Goal: Find specific page/section: Find specific page/section

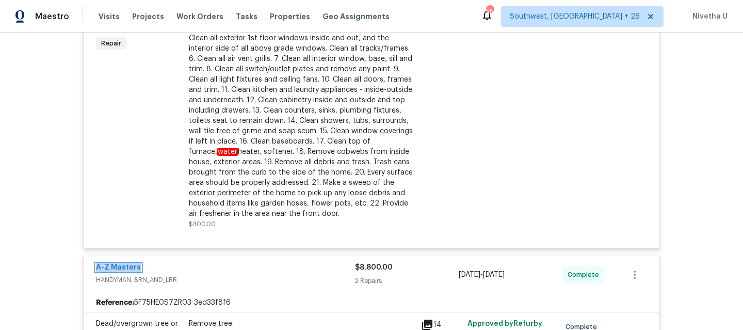
scroll to position [1446, 0]
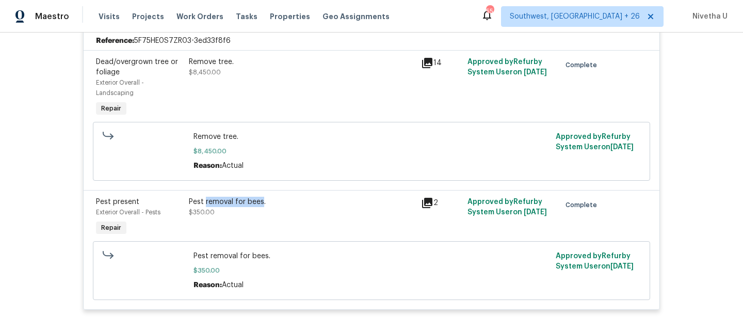
drag, startPoint x: 201, startPoint y: 206, endPoint x: 257, endPoint y: 206, distance: 55.2
click at [257, 206] on div "Pest removal for bees." at bounding box center [302, 202] width 226 height 10
copy div "removal for bees"
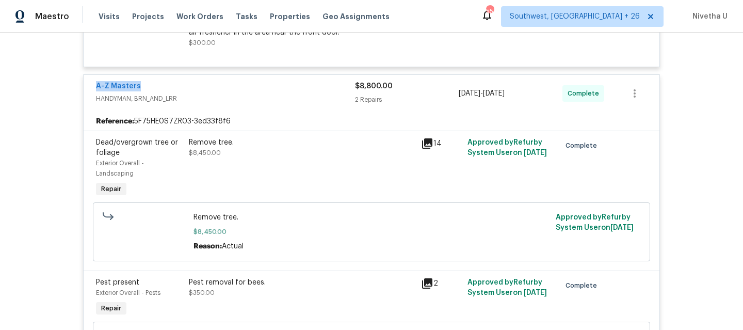
drag, startPoint x: 156, startPoint y: 88, endPoint x: 74, endPoint y: 87, distance: 82.6
click at [74, 87] on div "Back to all projects 3802 Togo Rd, Spring Park, MN 55384 3 Beds | 2 Baths | Tot…" at bounding box center [371, 181] width 743 height 297
copy link "A-Z Masters"
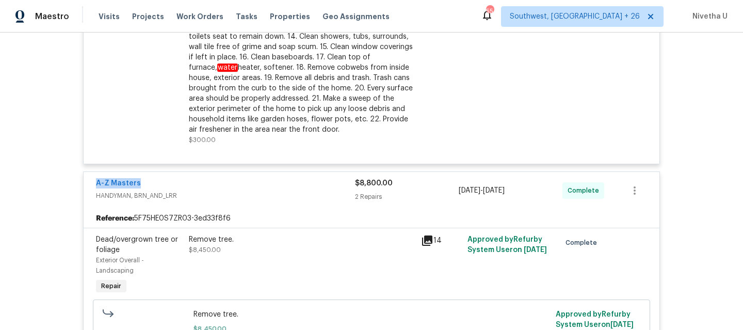
click at [318, 185] on div "A-Z Masters" at bounding box center [225, 184] width 259 height 12
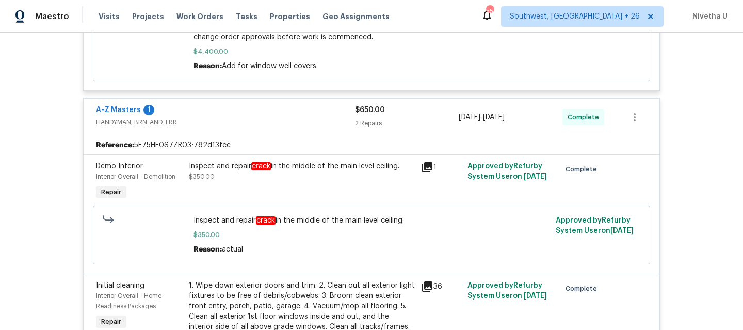
scroll to position [904, 0]
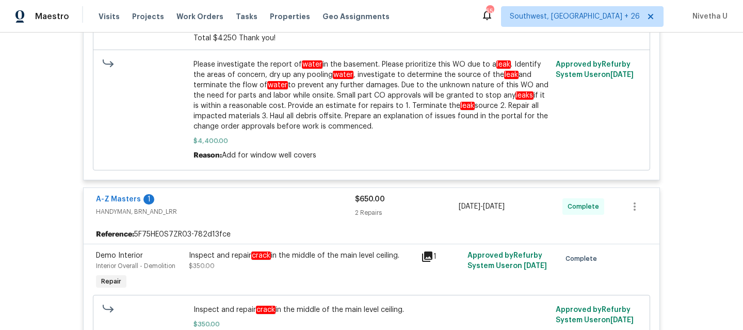
click at [310, 207] on div "A-Z Masters 1" at bounding box center [225, 200] width 259 height 12
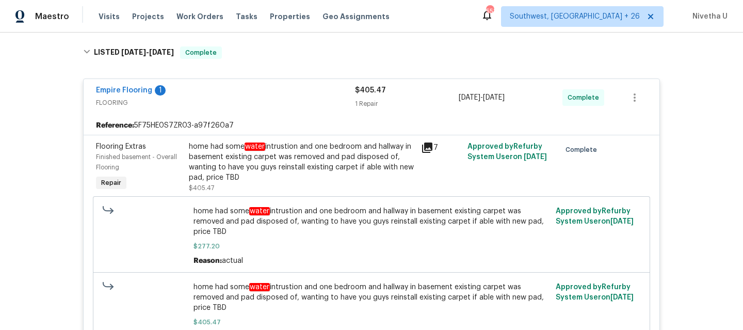
scroll to position [131, 0]
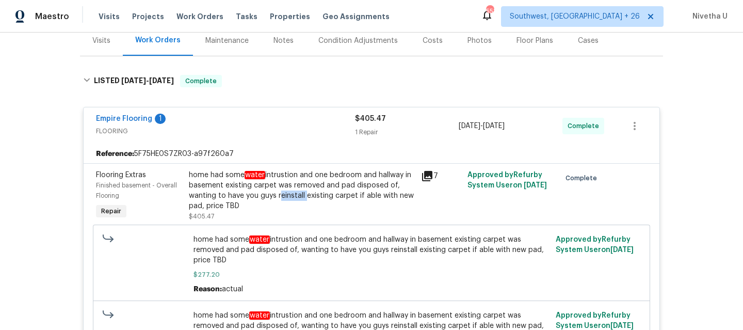
drag, startPoint x: 274, startPoint y: 196, endPoint x: 299, endPoint y: 198, distance: 25.4
click at [299, 198] on div "home had some water intrustion and one bedroom and hallway in basement existing…" at bounding box center [302, 190] width 226 height 41
copy div "reinstall"
drag, startPoint x: 313, startPoint y: 176, endPoint x: 219, endPoint y: 187, distance: 94.1
click at [219, 187] on div "home had some water intrustion and one bedroom and hallway in basement existing…" at bounding box center [302, 190] width 226 height 41
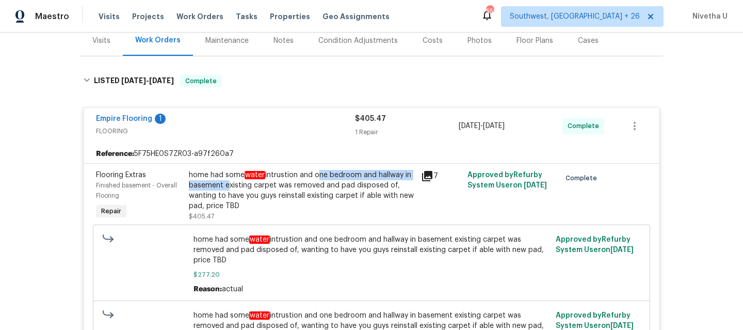
copy div "one bedroom and hallway in basement"
click at [303, 121] on div "Empire Flooring 1" at bounding box center [225, 120] width 259 height 12
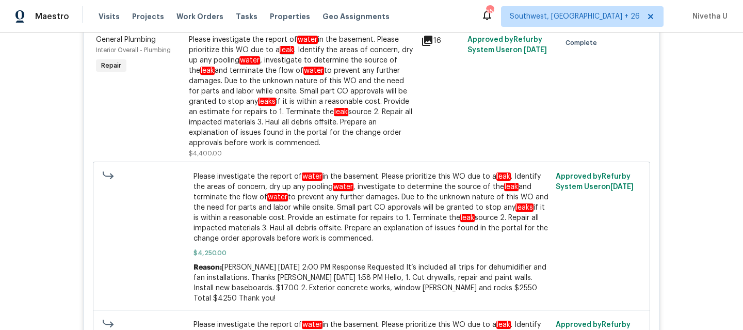
scroll to position [305, 0]
click at [295, 91] on div "Please investigate the report of water in the basement. Please prioritize this …" at bounding box center [302, 91] width 226 height 114
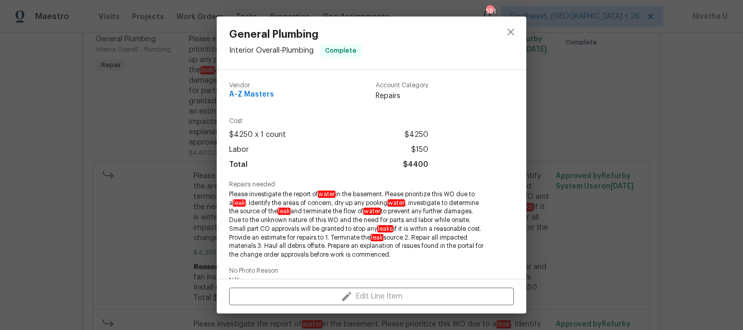
scroll to position [188, 0]
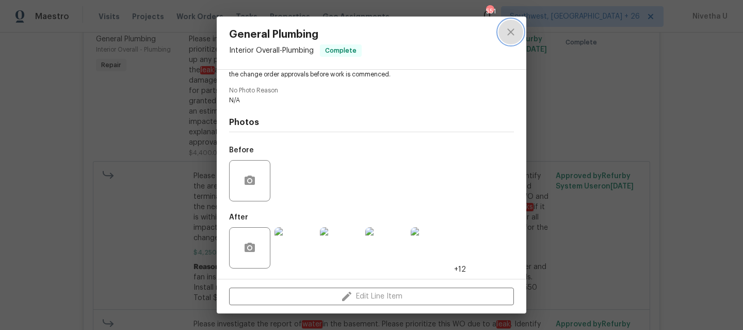
click at [505, 30] on icon "close" at bounding box center [511, 32] width 12 height 12
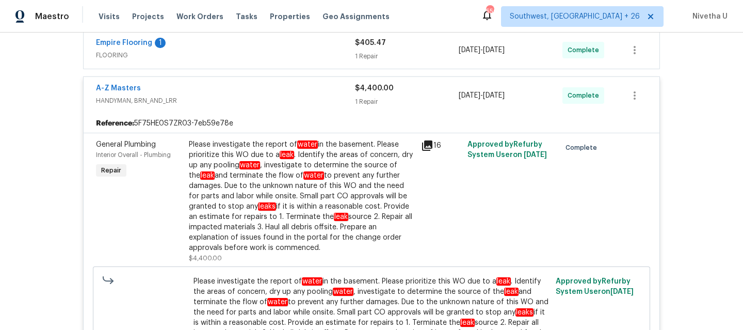
scroll to position [197, 0]
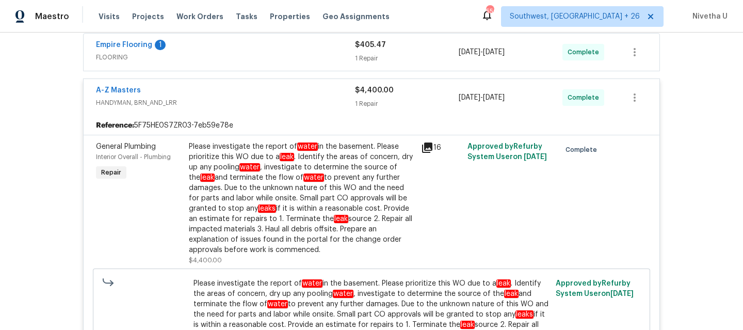
click at [246, 85] on div "A-Z Masters" at bounding box center [225, 91] width 259 height 12
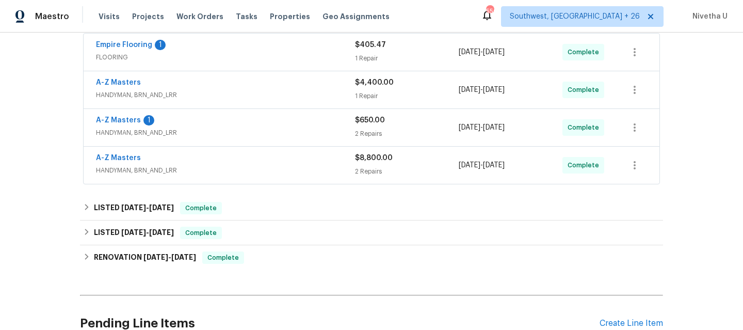
click at [248, 110] on div "A-Z Masters 1 HANDYMAN, BRN_AND_LRR $650.00 2 Repairs 8/6/2025 - 9/1/2025 Compl…" at bounding box center [372, 127] width 576 height 37
click at [248, 126] on div "A-Z Masters 1" at bounding box center [225, 121] width 259 height 12
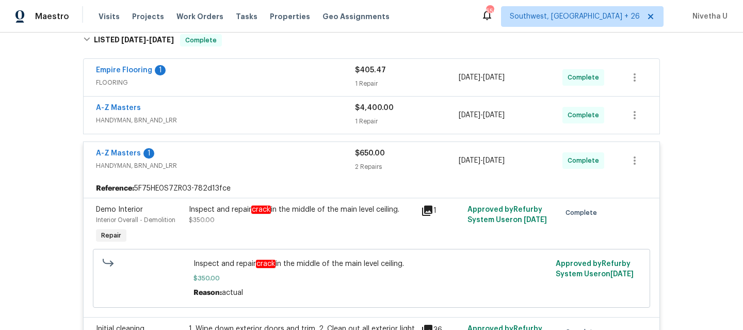
scroll to position [172, 0]
click at [260, 155] on div "A-Z Masters 1" at bounding box center [225, 154] width 259 height 12
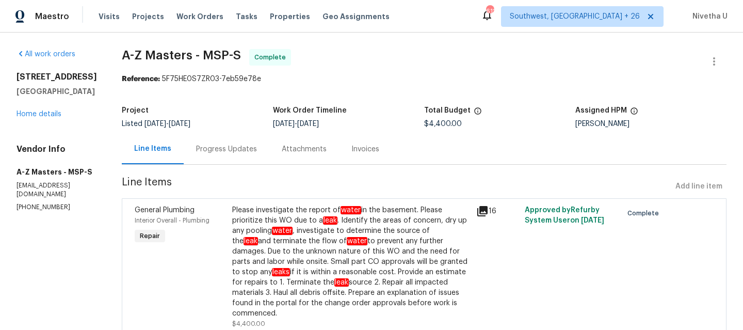
click at [192, 140] on div "Progress Updates" at bounding box center [227, 149] width 86 height 30
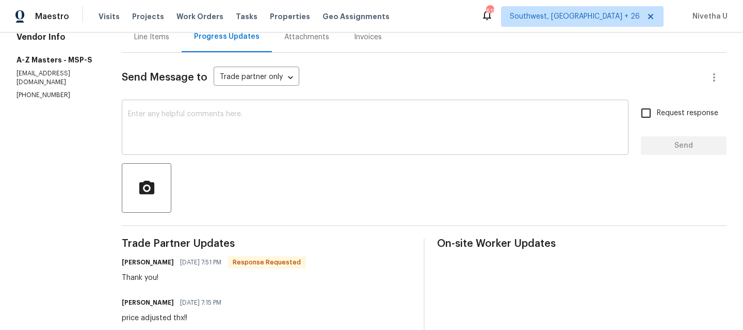
scroll to position [100, 0]
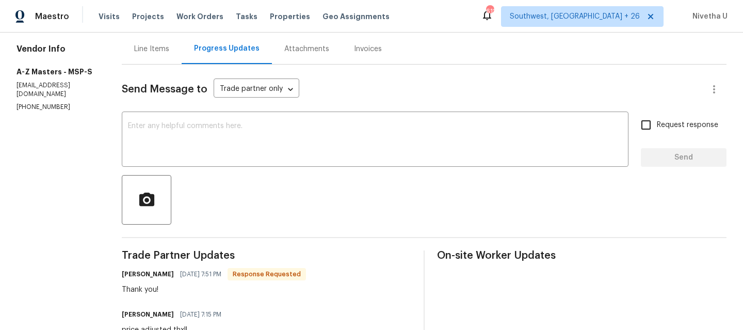
click at [151, 65] on div "Send Message to Trade partner only Trade partner only ​ x ​ Request response Se…" at bounding box center [424, 333] width 605 height 536
click at [149, 55] on div "Line Items" at bounding box center [152, 49] width 60 height 30
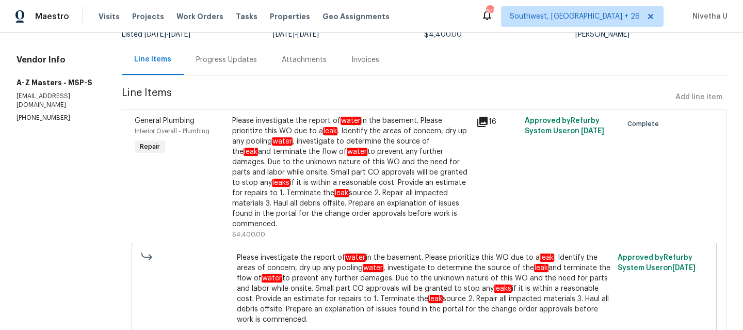
scroll to position [65, 0]
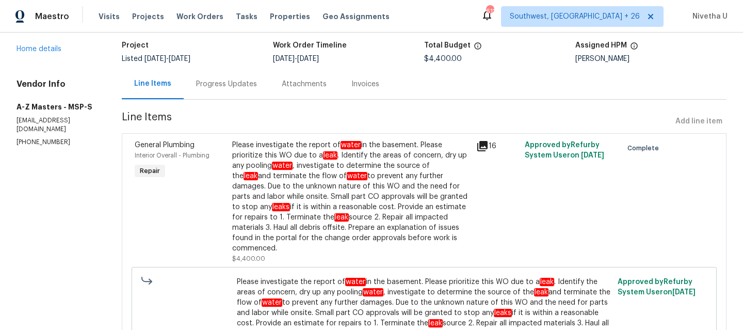
click at [213, 96] on div "Progress Updates" at bounding box center [227, 84] width 86 height 30
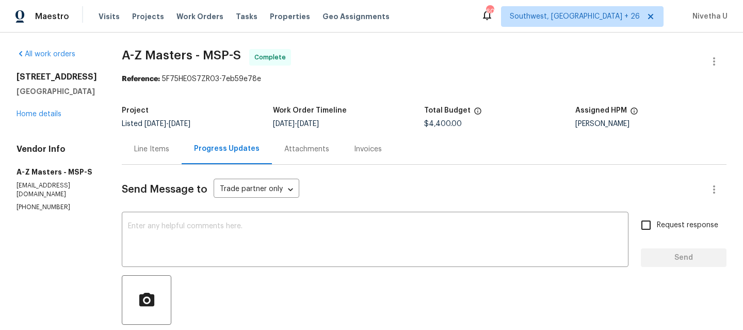
click at [152, 146] on div "Line Items" at bounding box center [151, 149] width 35 height 10
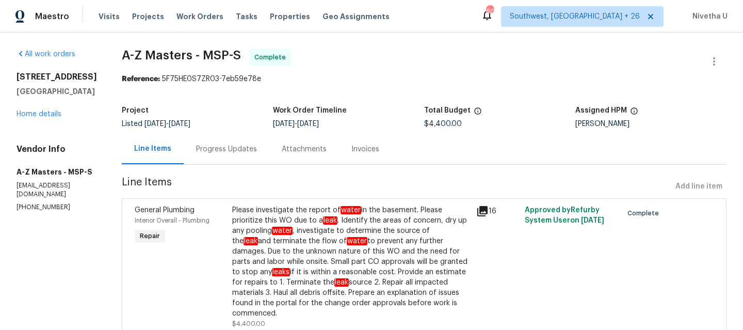
scroll to position [73, 0]
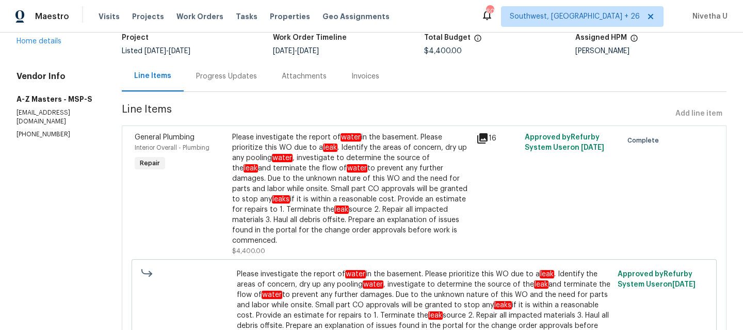
click at [241, 242] on div "Please investigate the report of water in the basement. Please prioritize this …" at bounding box center [351, 194] width 238 height 124
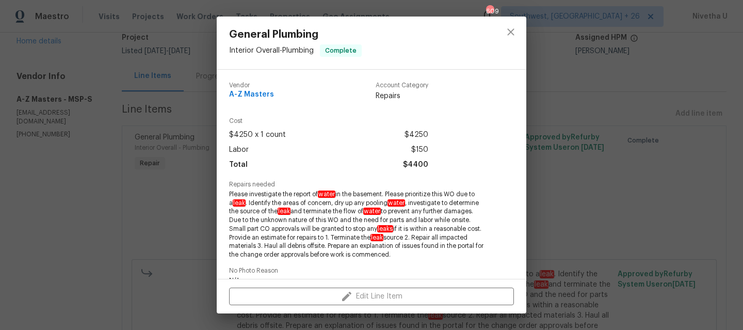
scroll to position [188, 0]
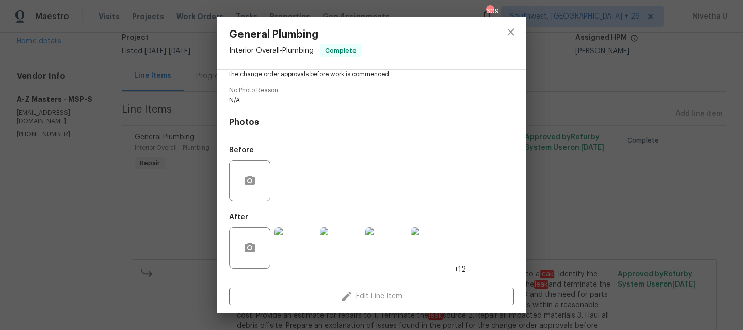
click at [136, 215] on div "General Plumbing Interior Overall - Plumbing Complete Vendor A-Z Masters Accoun…" at bounding box center [371, 165] width 743 height 330
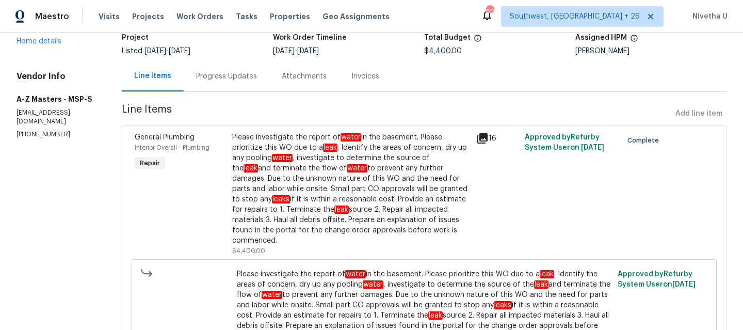
click at [201, 83] on div "Progress Updates" at bounding box center [227, 76] width 86 height 30
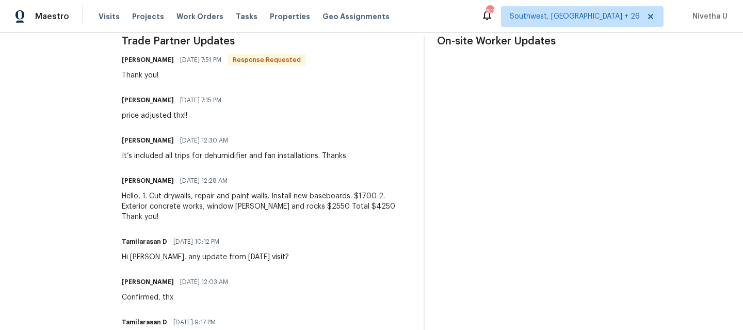
scroll to position [329, 0]
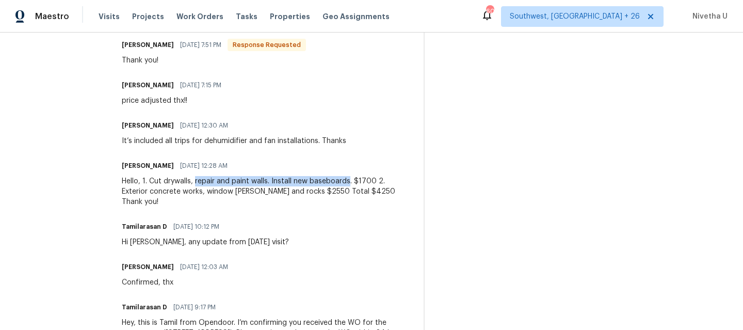
drag, startPoint x: 191, startPoint y: 183, endPoint x: 345, endPoint y: 180, distance: 154.4
click at [345, 180] on div "Hello, 1. Cut drywalls, repair and paint walls. Install new baseboards. $1700 2…" at bounding box center [267, 191] width 290 height 31
copy div "repair and paint walls. Install new baseboards"
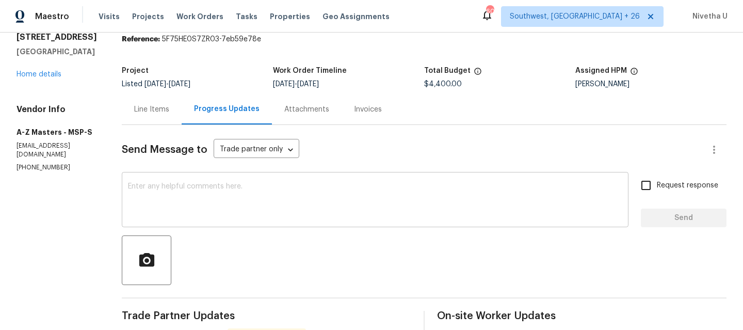
scroll to position [395, 0]
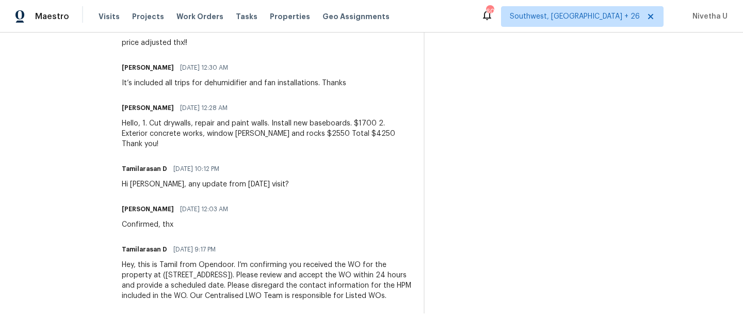
click at [163, 136] on div "Trade Partner Updates [PERSON_NAME] [DATE] 7:51 PM Response Requested Thank you…" at bounding box center [267, 138] width 290 height 350
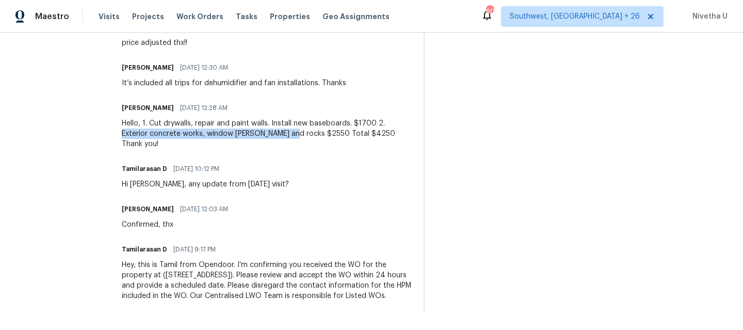
drag, startPoint x: 114, startPoint y: 126, endPoint x: 282, endPoint y: 121, distance: 168.9
copy div "Exterior concrete works, window [PERSON_NAME] and rocks"
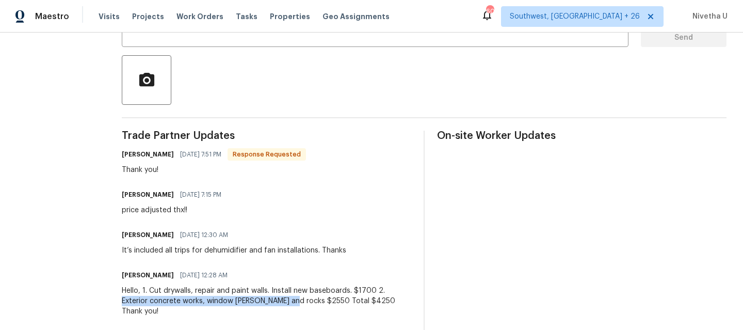
scroll to position [0, 0]
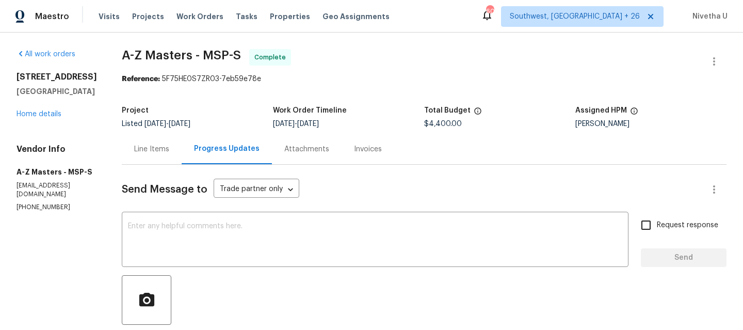
click at [144, 151] on div "Line Items" at bounding box center [151, 149] width 35 height 10
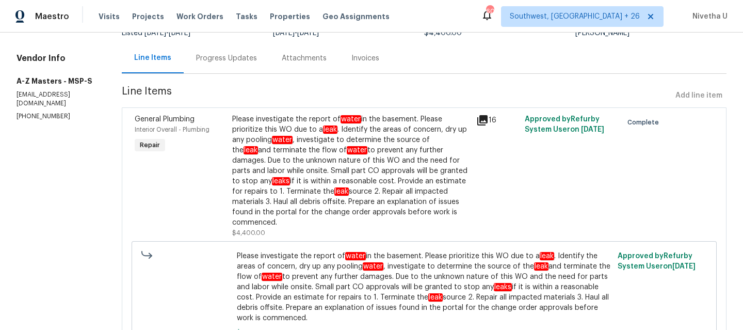
scroll to position [92, 0]
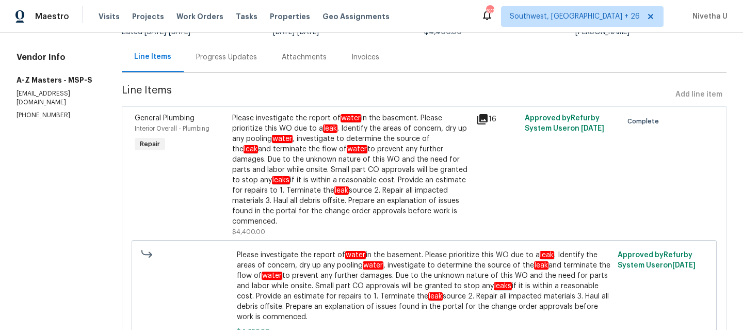
click at [196, 54] on div "Progress Updates" at bounding box center [226, 57] width 61 height 10
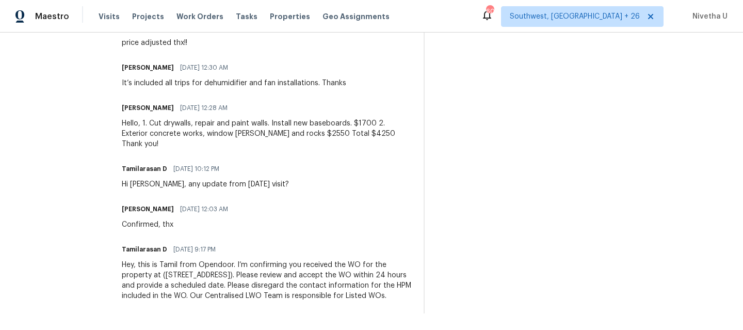
scroll to position [395, 0]
drag, startPoint x: 139, startPoint y: 115, endPoint x: 328, endPoint y: 112, distance: 188.5
click at [328, 118] on div "Hello, 1. Cut drywalls, repair and paint walls. Install new baseboards. $1700 2…" at bounding box center [267, 133] width 290 height 31
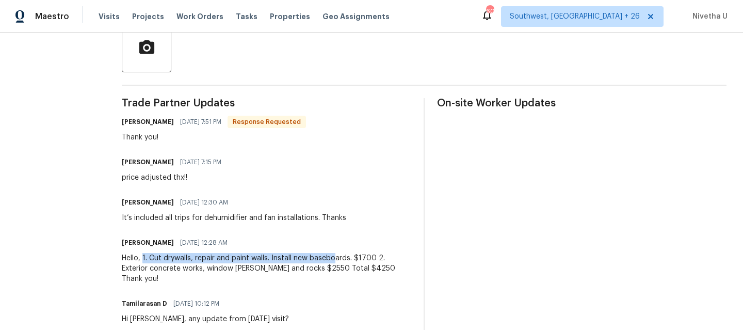
scroll to position [0, 0]
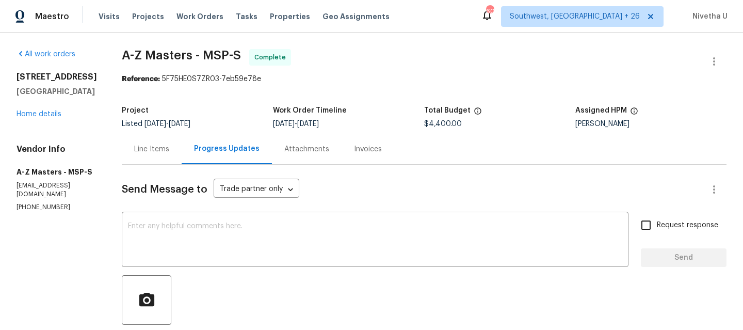
click at [154, 144] on div "Line Items" at bounding box center [151, 149] width 35 height 10
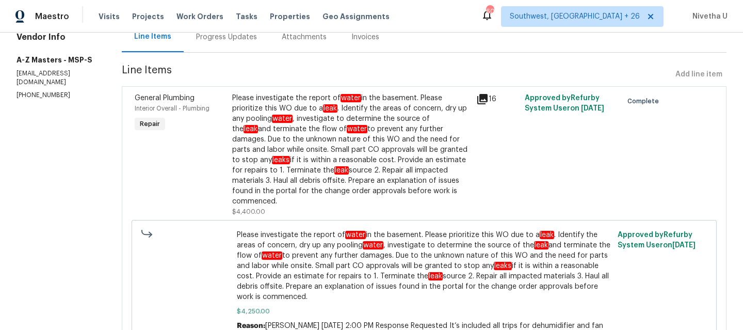
scroll to position [113, 0]
click at [197, 52] on section "A-Z Masters - MSP-S Complete Reference: 5F75HE0S7ZR03-7eb59e78e Project Listed …" at bounding box center [424, 223] width 605 height 574
click at [196, 36] on div "Progress Updates" at bounding box center [226, 36] width 61 height 10
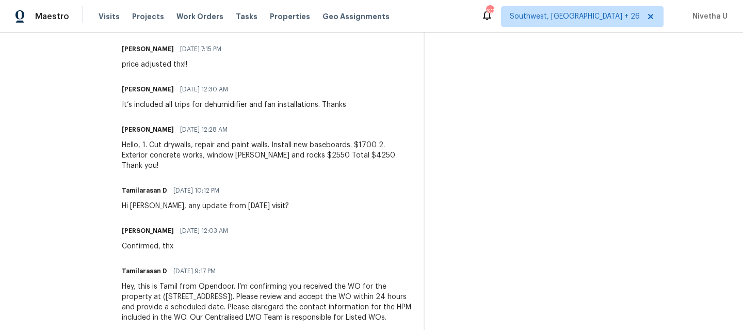
scroll to position [366, 0]
drag, startPoint x: 116, startPoint y: 156, endPoint x: 280, endPoint y: 155, distance: 164.2
click at [280, 155] on div "All work orders [STREET_ADDRESS] Home details Vendor Info A-Z Masters - MSP-S […" at bounding box center [371, 8] width 743 height 685
copy div "Exterior concrete works, window [PERSON_NAME] and rocks"
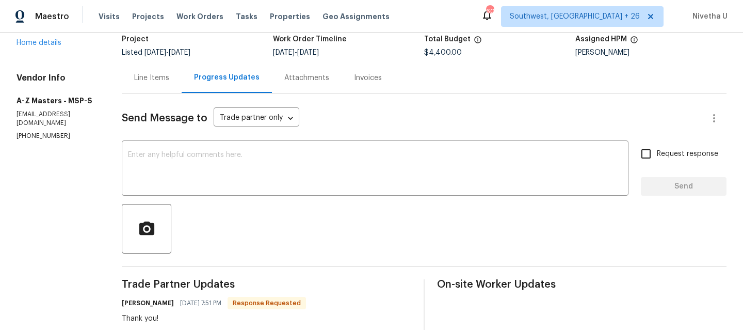
scroll to position [0, 0]
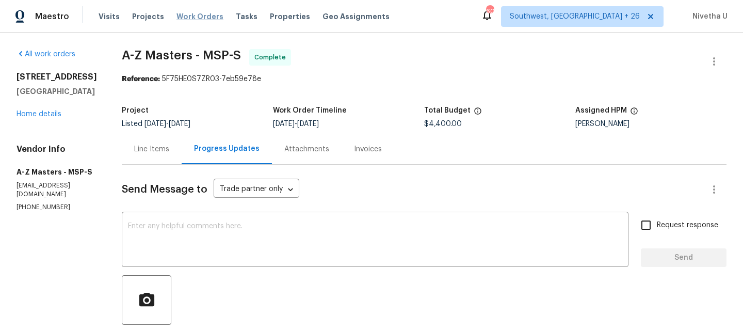
click at [201, 18] on span "Work Orders" at bounding box center [200, 16] width 47 height 10
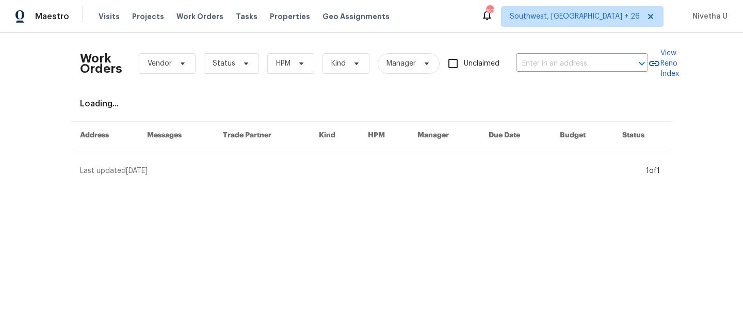
click at [591, 73] on div "Work Orders Vendor Status HPM Kind Manager Unclaimed ​" at bounding box center [364, 63] width 568 height 45
click at [585, 66] on input "text" at bounding box center [567, 64] width 103 height 16
paste input "[STREET_ADDRESS]"
type input "[STREET_ADDRESS]"
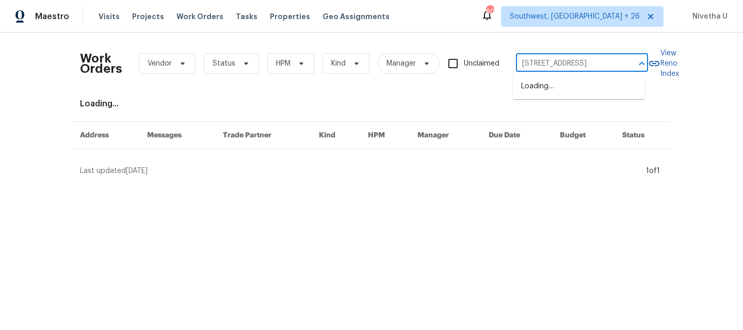
scroll to position [0, 35]
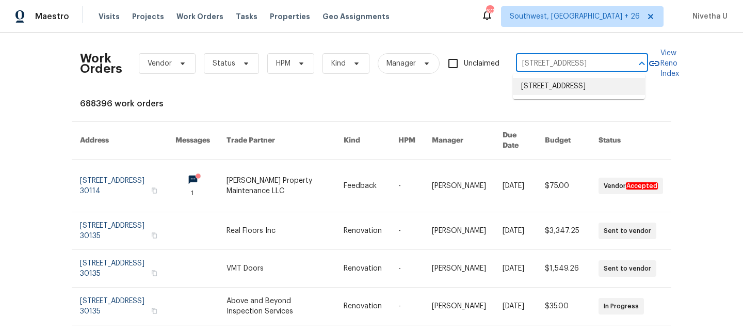
click at [588, 89] on li "[STREET_ADDRESS]" at bounding box center [579, 86] width 132 height 17
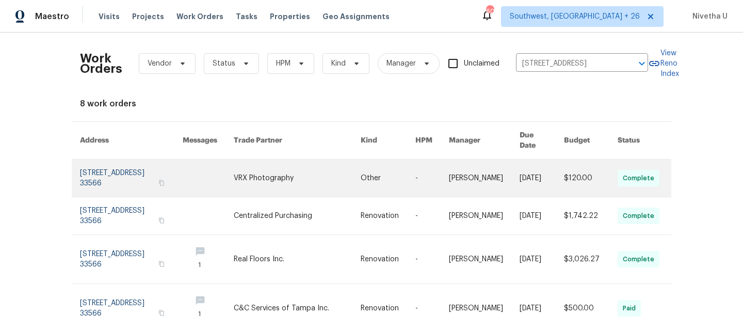
click at [97, 175] on link at bounding box center [131, 178] width 103 height 37
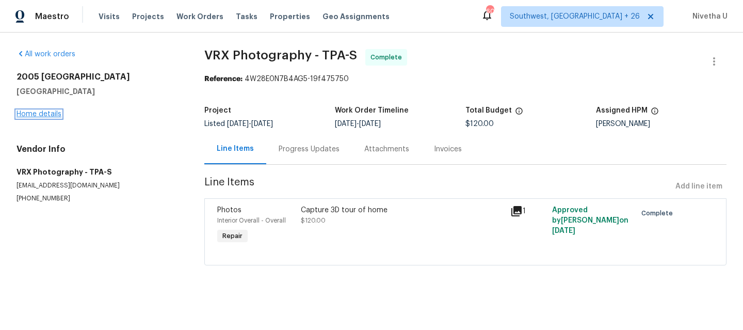
click at [50, 116] on link "Home details" at bounding box center [39, 113] width 45 height 7
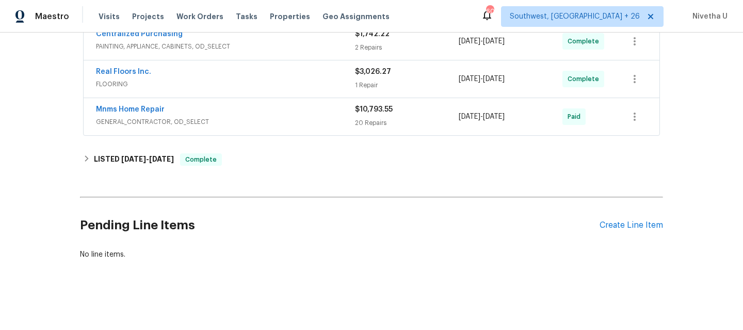
scroll to position [359, 0]
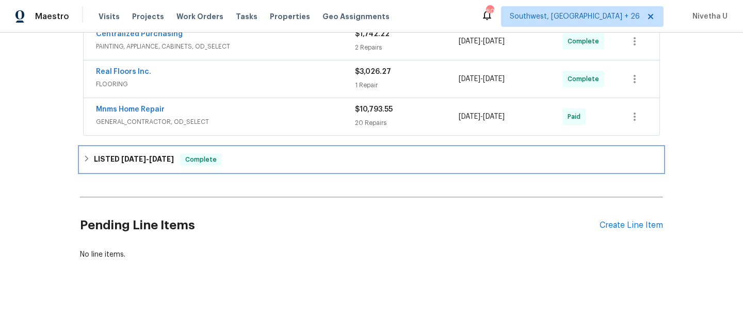
click at [258, 167] on div "LISTED [DATE] - [DATE] Complete" at bounding box center [371, 159] width 583 height 25
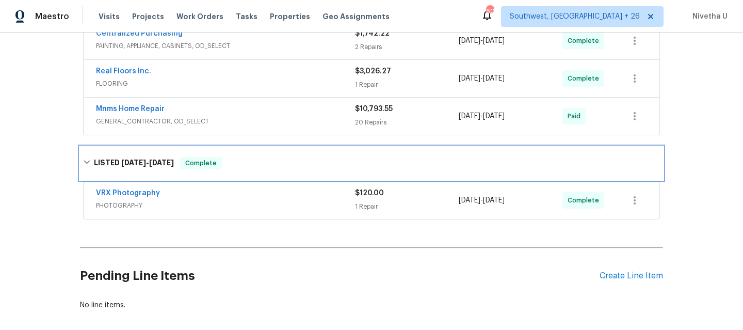
click at [258, 167] on div "LISTED [DATE] - [DATE] Complete" at bounding box center [371, 163] width 577 height 12
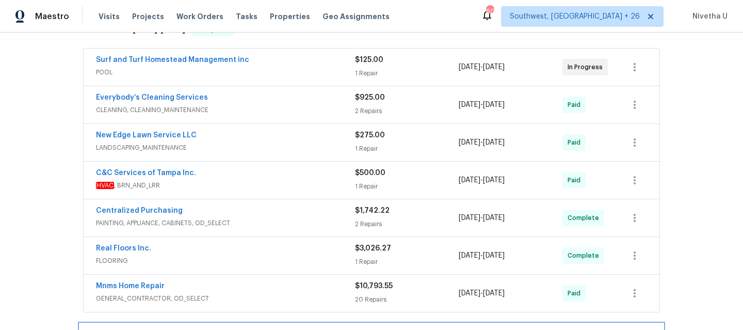
scroll to position [182, 0]
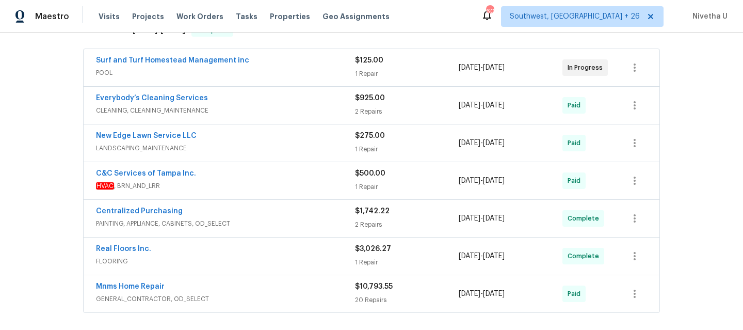
click at [264, 68] on span "POOL" at bounding box center [225, 73] width 259 height 10
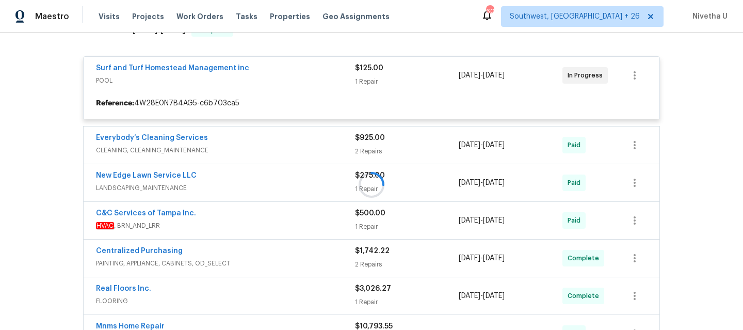
scroll to position [117, 0]
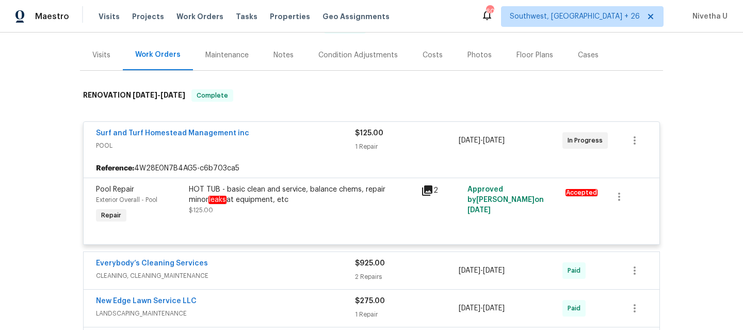
click at [289, 139] on div "Surf and Turf Homestead Management inc" at bounding box center [225, 134] width 259 height 12
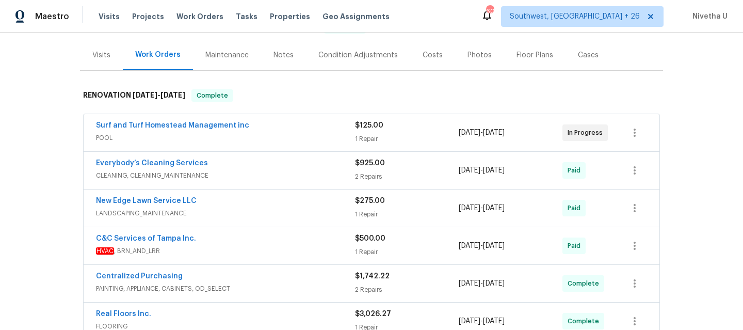
click at [283, 167] on div "Everybody’s Cleaning Services" at bounding box center [225, 164] width 259 height 12
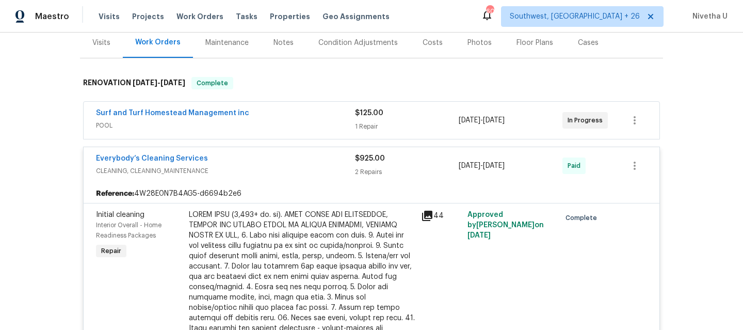
scroll to position [98, 0]
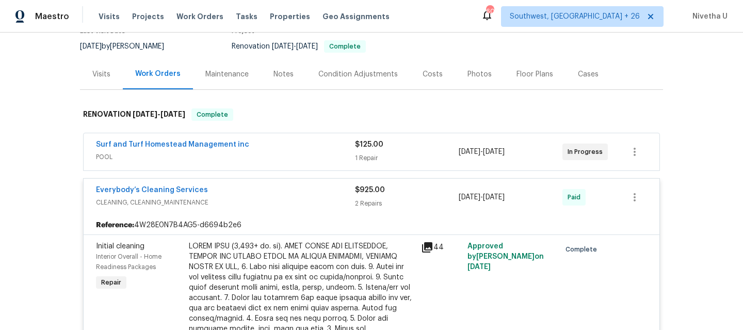
click at [285, 196] on div "Everybody’s Cleaning Services" at bounding box center [225, 191] width 259 height 12
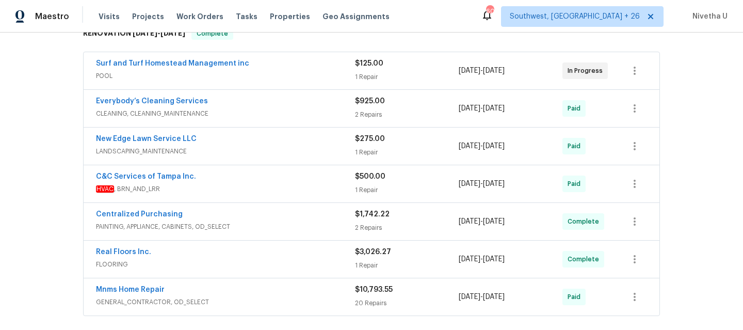
scroll to position [189, 0]
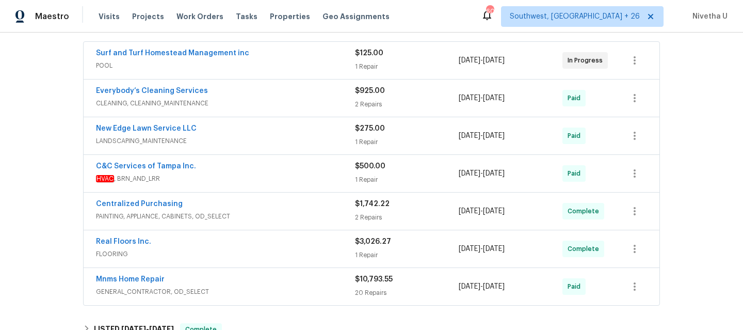
click at [271, 135] on div "New Edge Lawn Service LLC" at bounding box center [225, 129] width 259 height 12
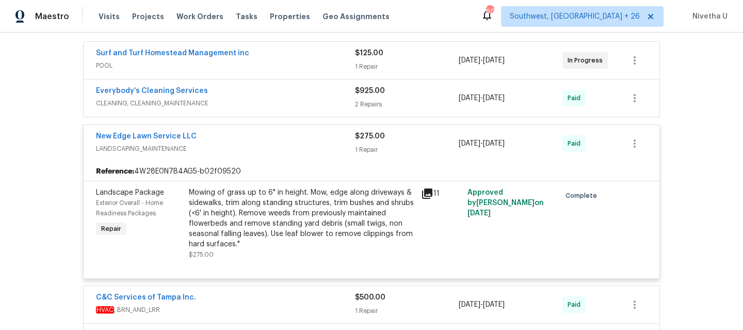
click at [272, 147] on span "LANDSCAPING_MAINTENANCE" at bounding box center [225, 149] width 259 height 10
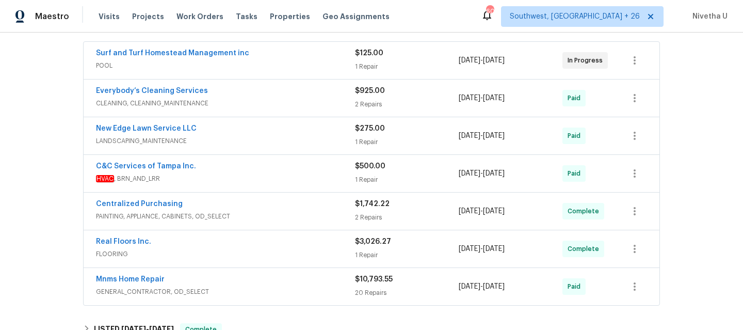
scroll to position [233, 0]
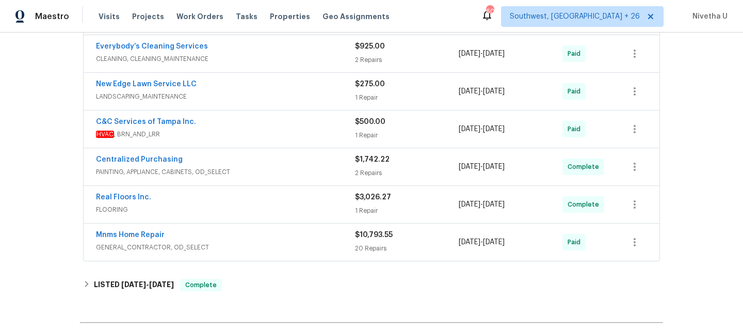
click at [266, 124] on div "C&C Services of Tampa Inc." at bounding box center [225, 123] width 259 height 12
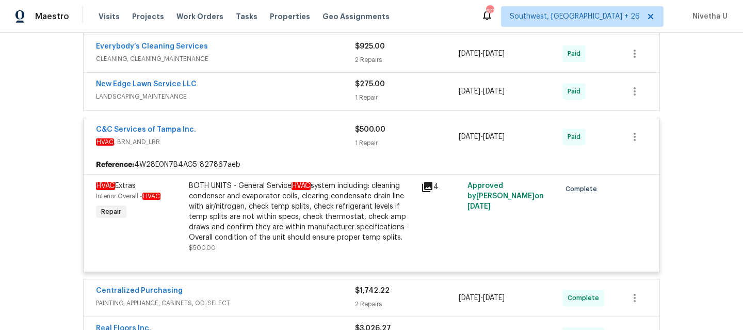
click at [269, 138] on span "HVAC , BRN_AND_LRR" at bounding box center [225, 142] width 259 height 10
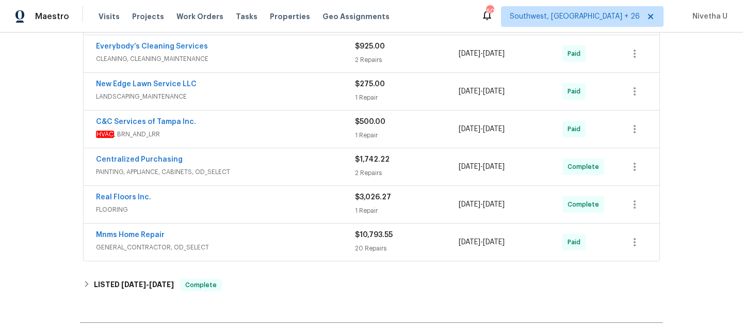
click at [272, 179] on div "Centralized Purchasing PAINTING, APPLIANCE, CABINETS, OD_SELECT $1,742.22 2 Rep…" at bounding box center [372, 166] width 576 height 37
click at [270, 173] on span "PAINTING, APPLIANCE, CABINETS, OD_SELECT" at bounding box center [225, 172] width 259 height 10
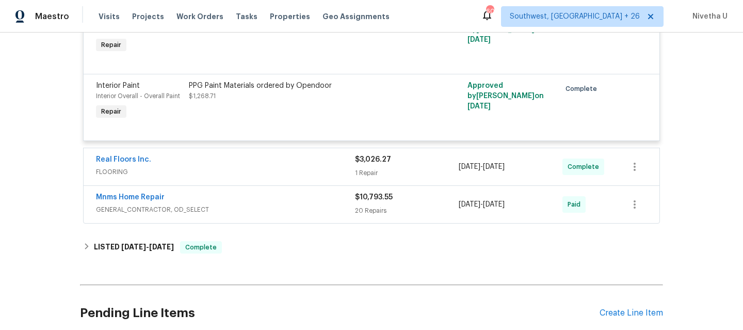
scroll to position [120, 0]
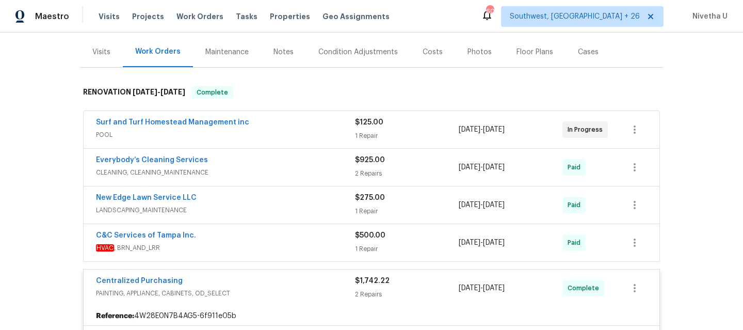
click at [283, 277] on div "Centralized Purchasing" at bounding box center [225, 282] width 259 height 12
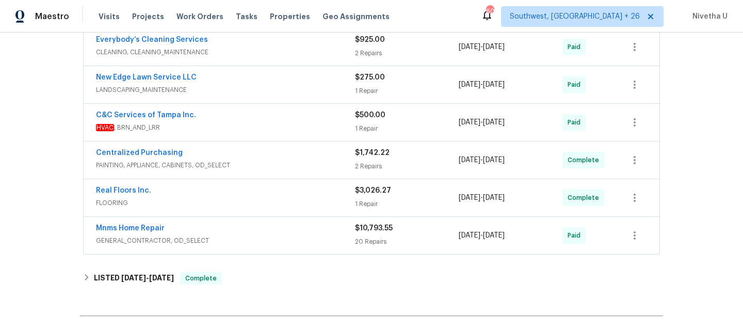
scroll to position [351, 0]
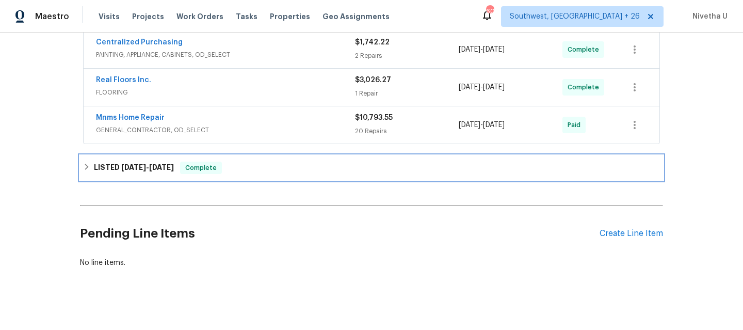
click at [255, 172] on div "LISTED [DATE] - [DATE] Complete" at bounding box center [371, 168] width 577 height 12
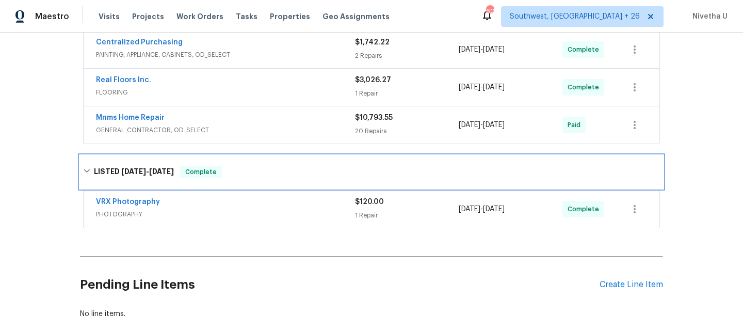
click at [255, 172] on div "LISTED [DATE] - [DATE] Complete" at bounding box center [371, 172] width 577 height 12
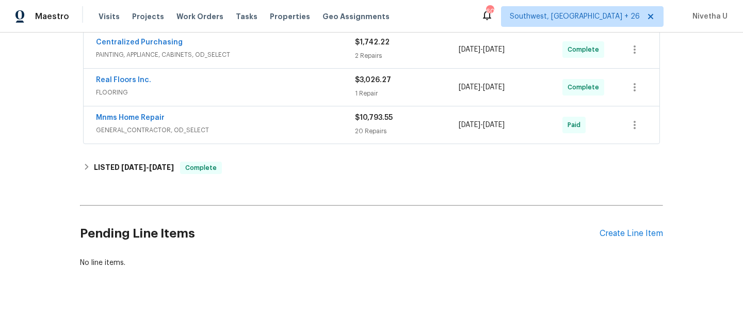
click at [242, 133] on span "GENERAL_CONTRACTOR, OD_SELECT" at bounding box center [225, 130] width 259 height 10
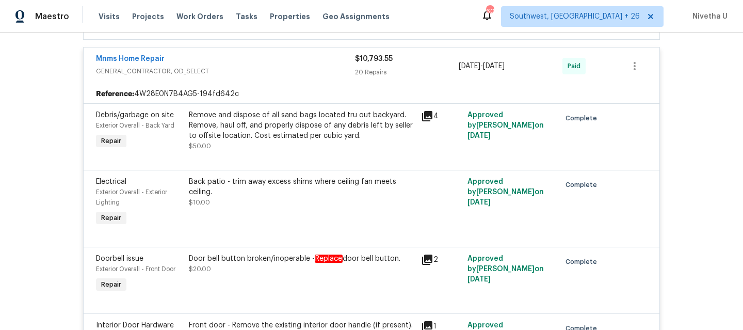
scroll to position [368, 0]
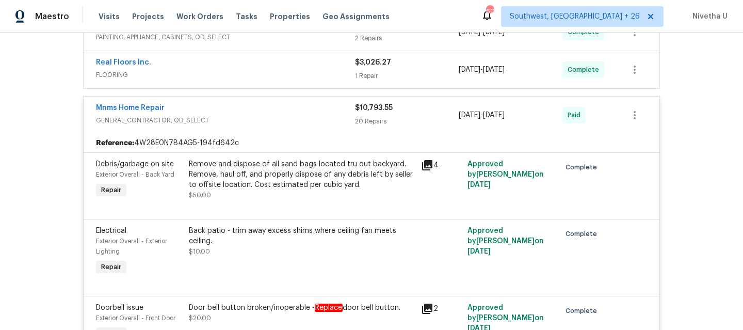
click at [328, 120] on span "GENERAL_CONTRACTOR, OD_SELECT" at bounding box center [225, 120] width 259 height 10
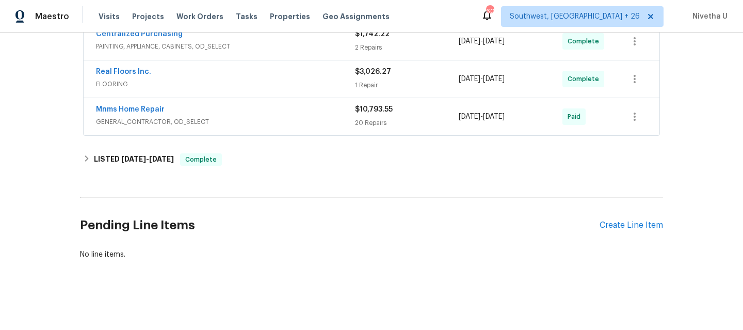
click at [300, 80] on span "FLOORING" at bounding box center [225, 84] width 259 height 10
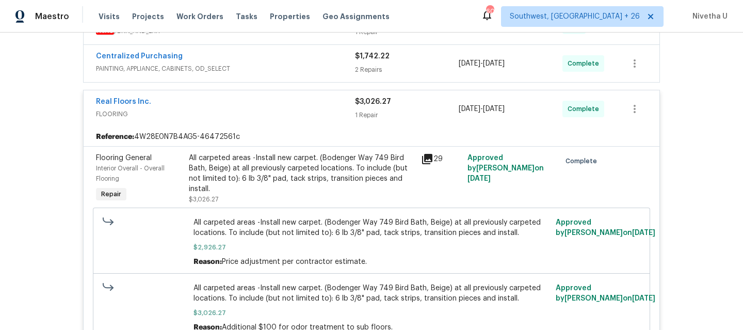
scroll to position [336, 0]
click at [245, 116] on span "FLOORING" at bounding box center [225, 115] width 259 height 10
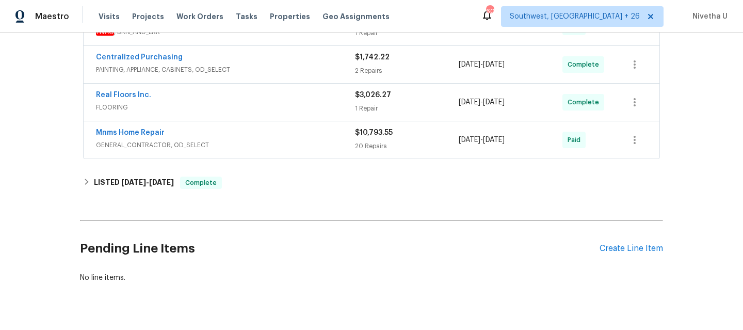
click at [265, 73] on span "PAINTING, APPLIANCE, CABINETS, OD_SELECT" at bounding box center [225, 70] width 259 height 10
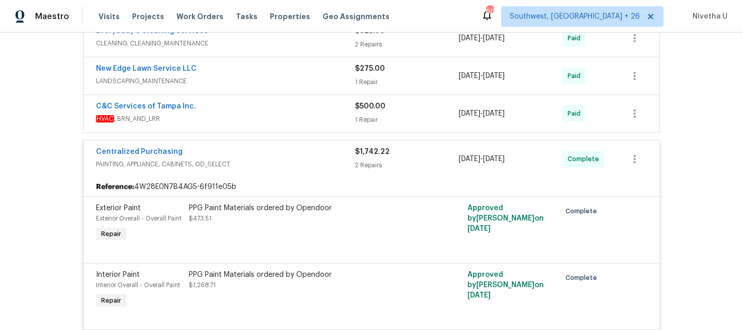
scroll to position [248, 0]
click at [280, 157] on div "Centralized Purchasing" at bounding box center [225, 153] width 259 height 12
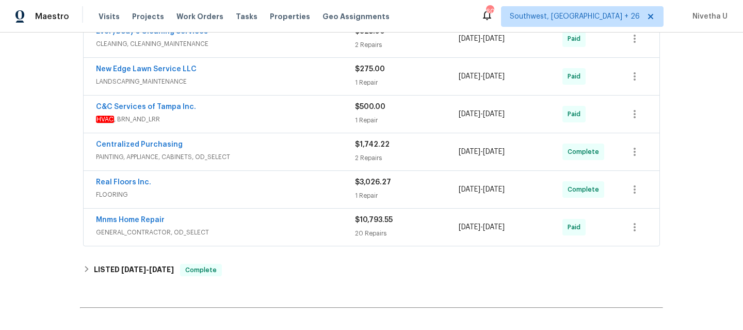
click at [278, 126] on div "C&C Services of Tampa Inc. HVAC , BRN_AND_LRR $500.00 1 Repair [DATE] - [DATE] …" at bounding box center [372, 114] width 576 height 37
click at [276, 118] on span "HVAC , BRN_AND_LRR" at bounding box center [225, 119] width 259 height 10
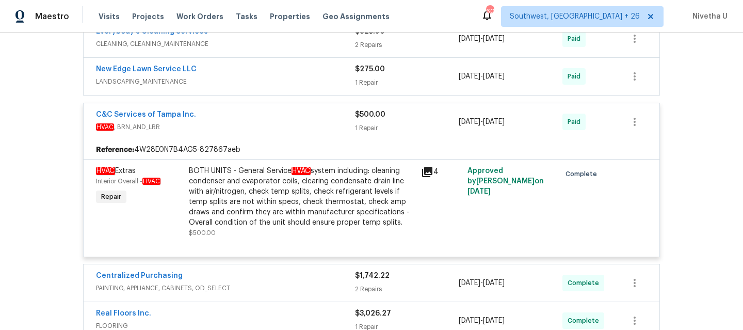
click at [276, 118] on div "C&C Services of Tampa Inc." at bounding box center [225, 115] width 259 height 12
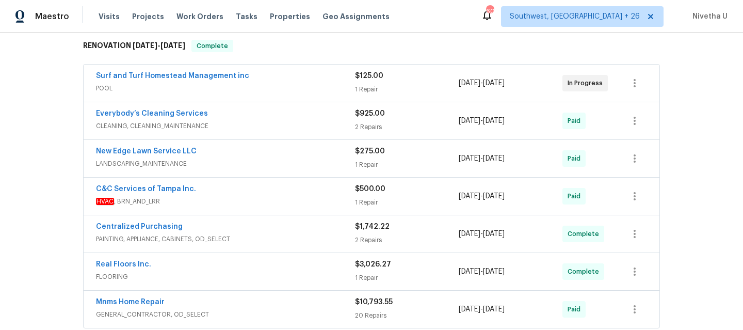
scroll to position [165, 0]
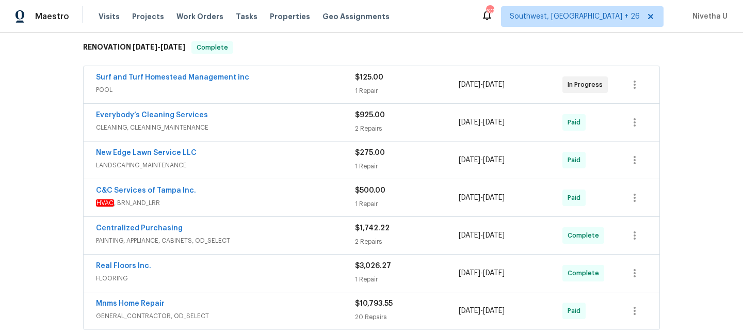
click at [275, 160] on span "LANDSCAPING_MAINTENANCE" at bounding box center [225, 165] width 259 height 10
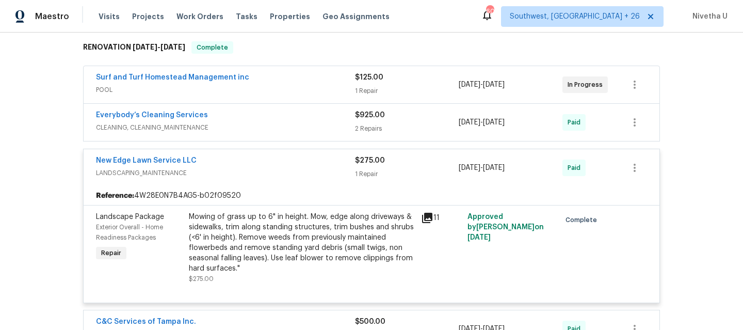
click at [275, 171] on span "LANDSCAPING_MAINTENANCE" at bounding box center [225, 173] width 259 height 10
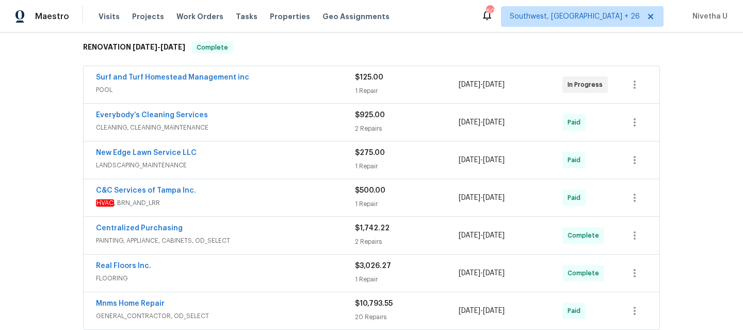
click at [266, 126] on span "CLEANING, CLEANING_MAINTENANCE" at bounding box center [225, 127] width 259 height 10
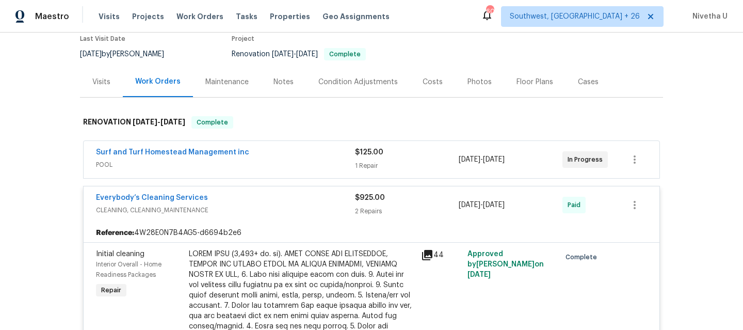
scroll to position [62, 0]
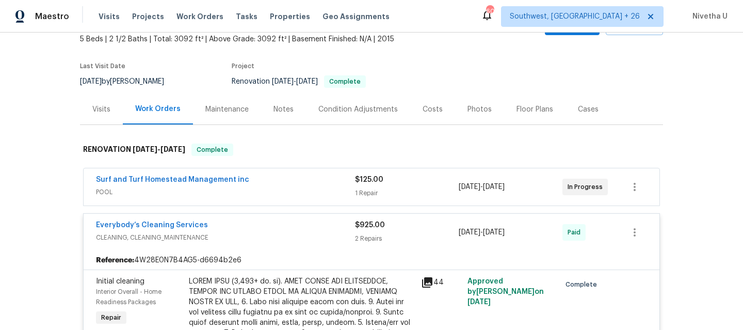
click at [280, 240] on span "CLEANING, CLEANING_MAINTENANCE" at bounding box center [225, 237] width 259 height 10
